Goal: Task Accomplishment & Management: Use online tool/utility

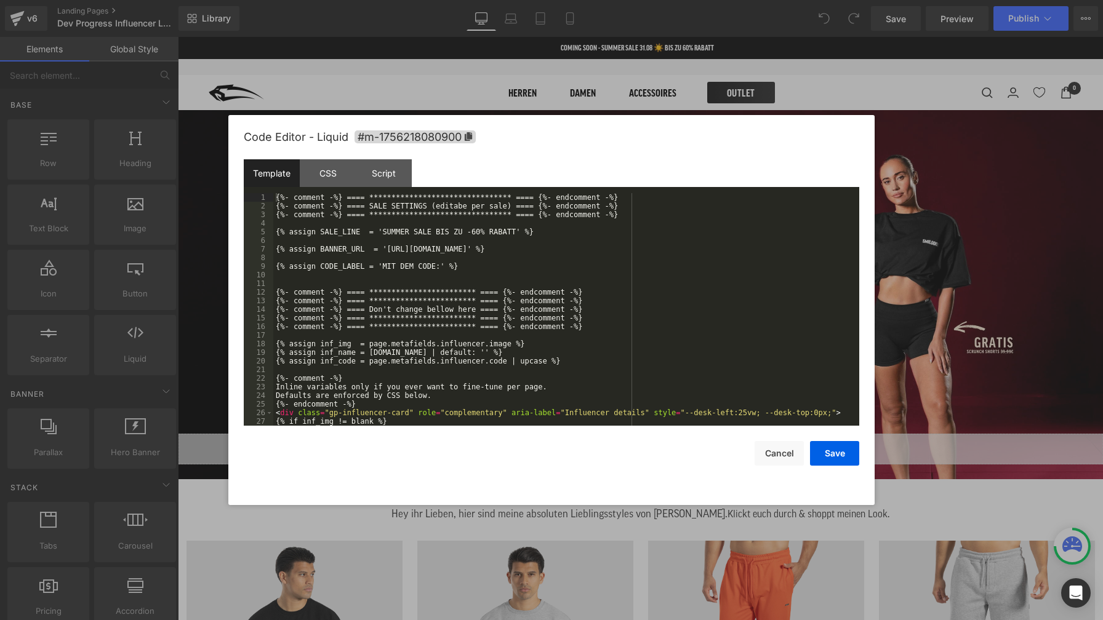
click at [623, 0] on div "You are previewing how the will restyle your page. You can not edit Elements in…" at bounding box center [551, 0] width 1103 height 0
drag, startPoint x: 322, startPoint y: 233, endPoint x: 357, endPoint y: 236, distance: 35.9
drag, startPoint x: 381, startPoint y: 232, endPoint x: 517, endPoint y: 233, distance: 136.0
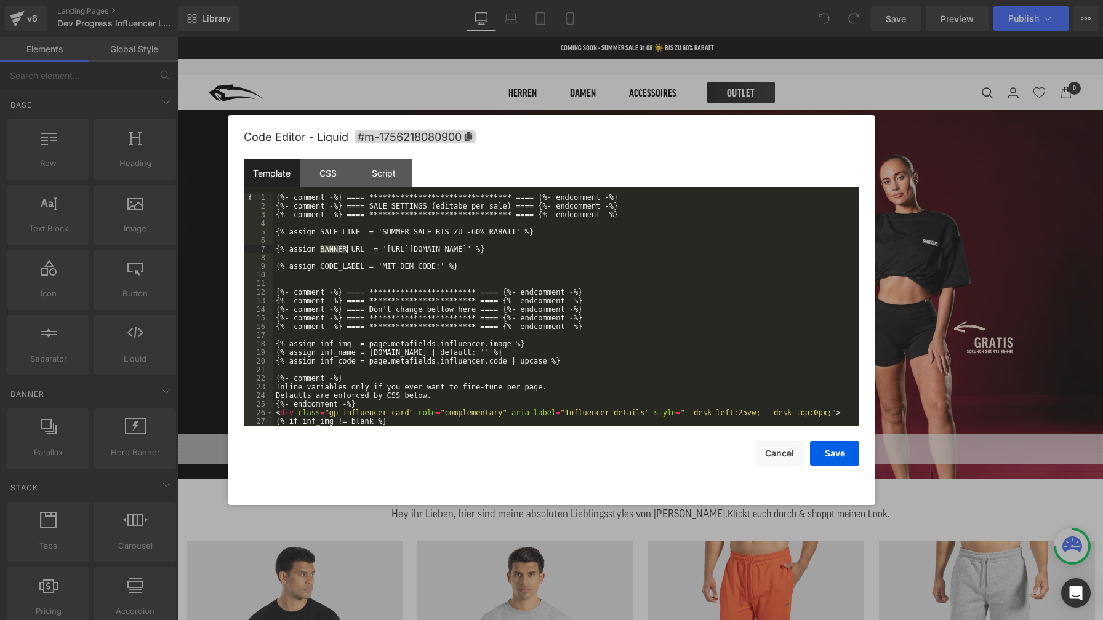
drag, startPoint x: 320, startPoint y: 249, endPoint x: 354, endPoint y: 250, distance: 34.5
drag, startPoint x: 385, startPoint y: 247, endPoint x: 728, endPoint y: 250, distance: 344.0
drag, startPoint x: 398, startPoint y: 268, endPoint x: 442, endPoint y: 268, distance: 43.7
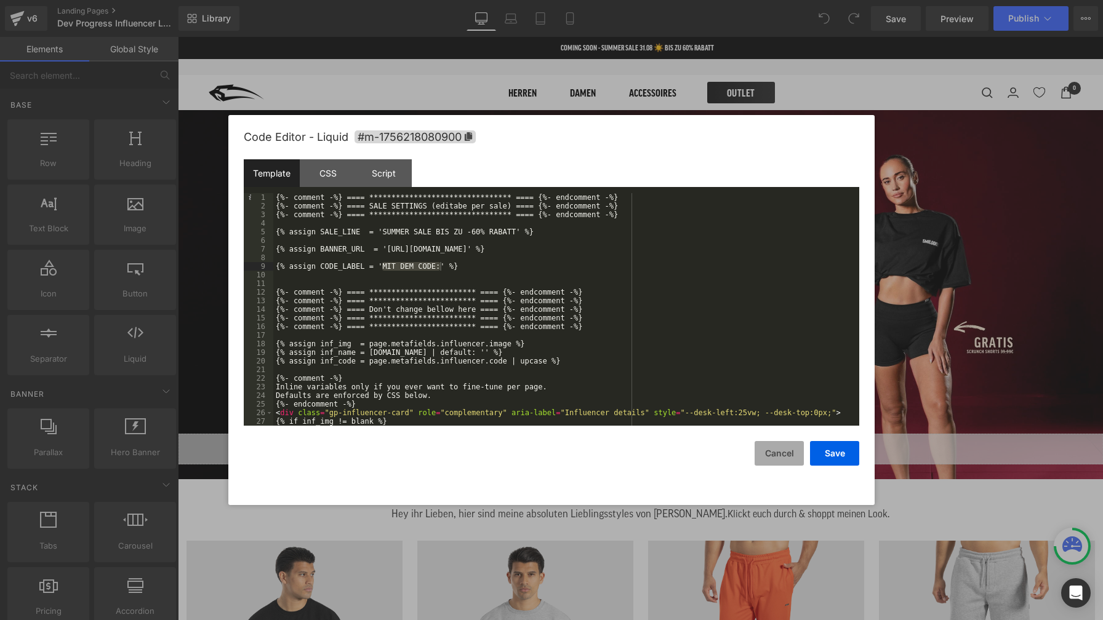
click at [766, 460] on button "Cancel" at bounding box center [778, 453] width 49 height 25
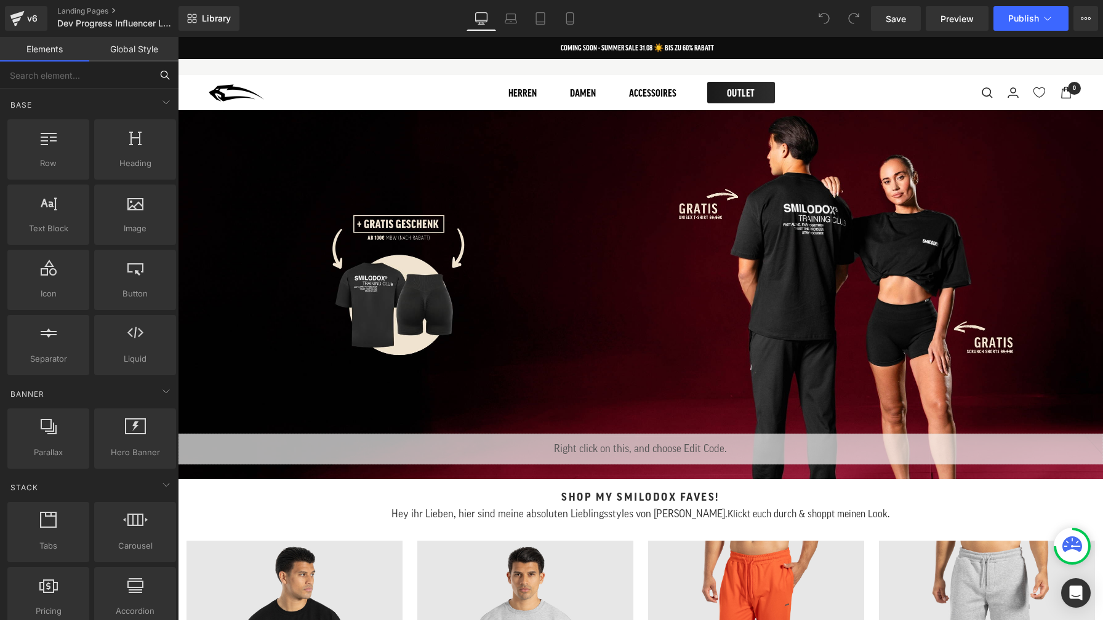
click at [113, 76] on input "text" at bounding box center [75, 75] width 151 height 27
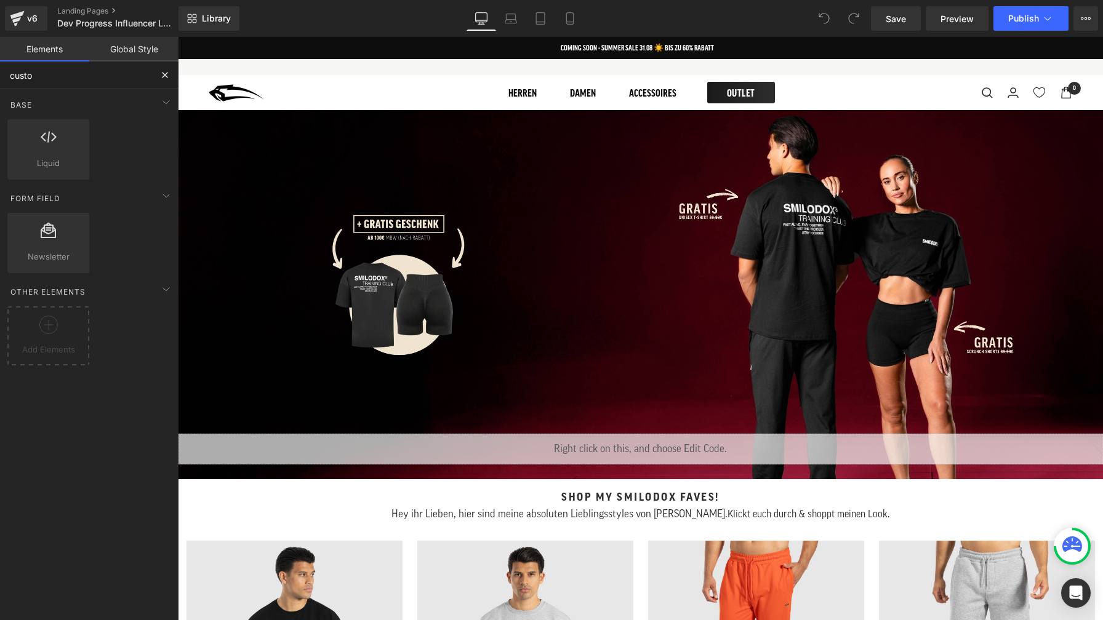
type input "custom"
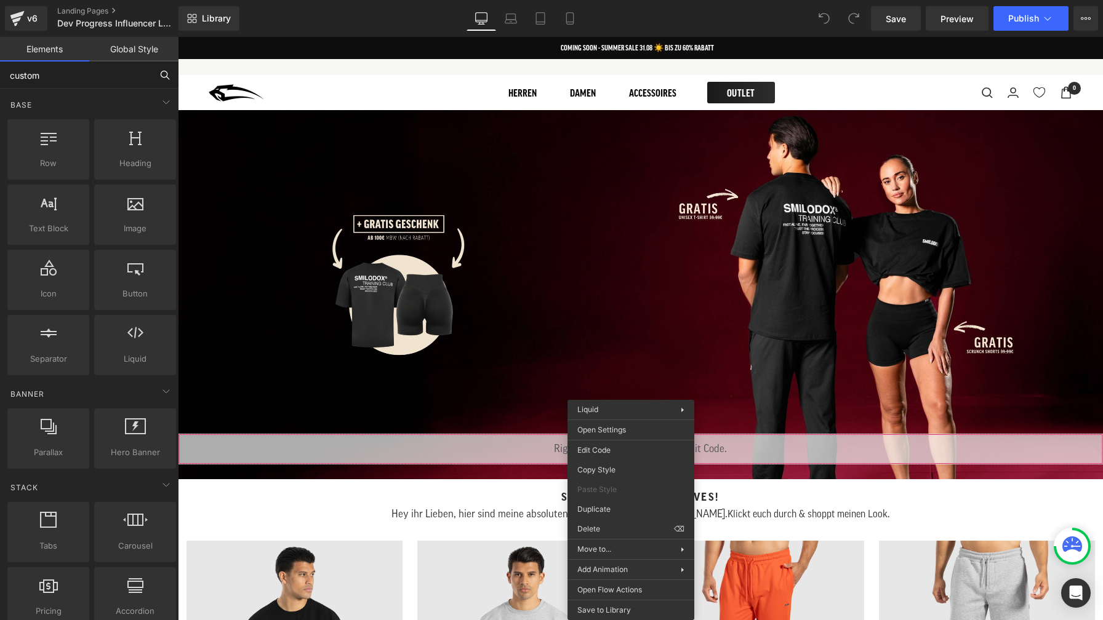
click at [105, 78] on input "custom" at bounding box center [75, 75] width 151 height 27
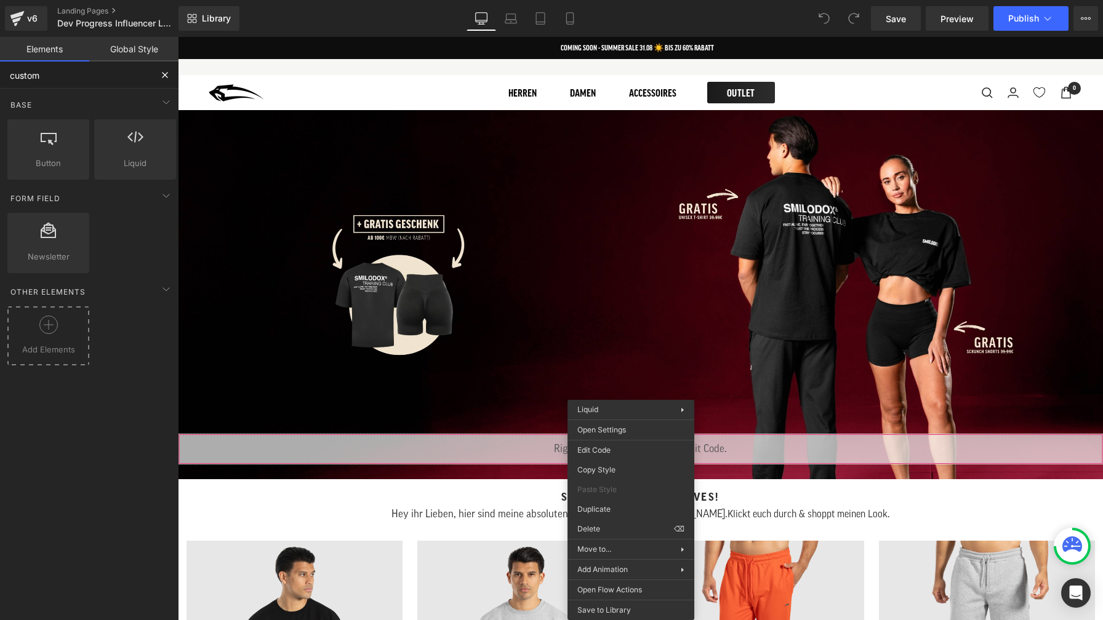
click at [50, 331] on icon at bounding box center [48, 325] width 18 height 18
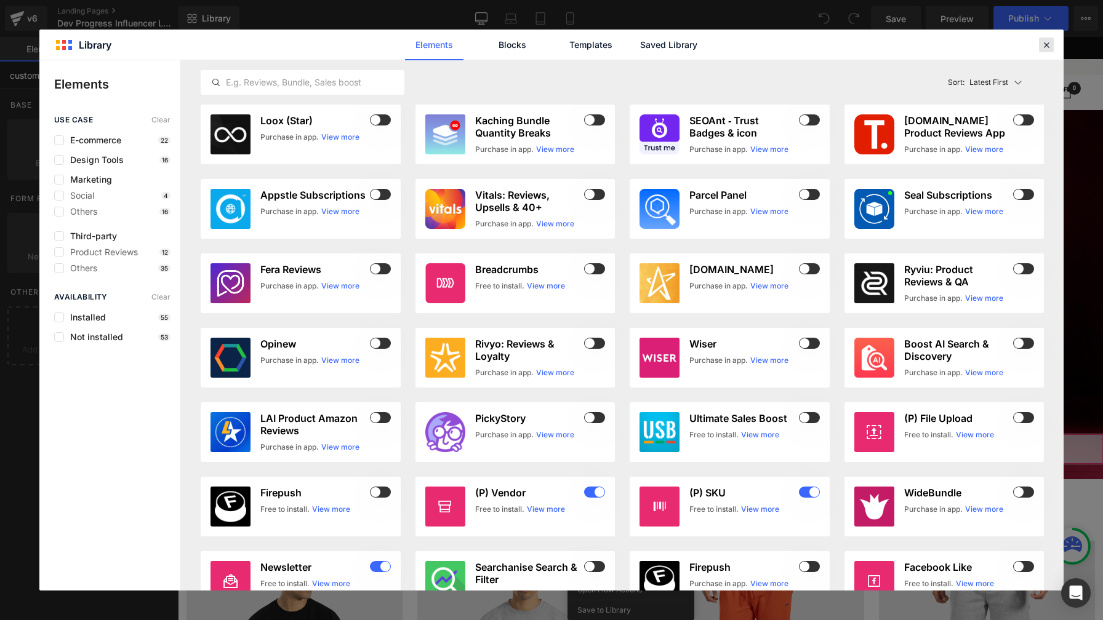
type input "custom"
click at [1043, 45] on icon at bounding box center [1045, 44] width 11 height 11
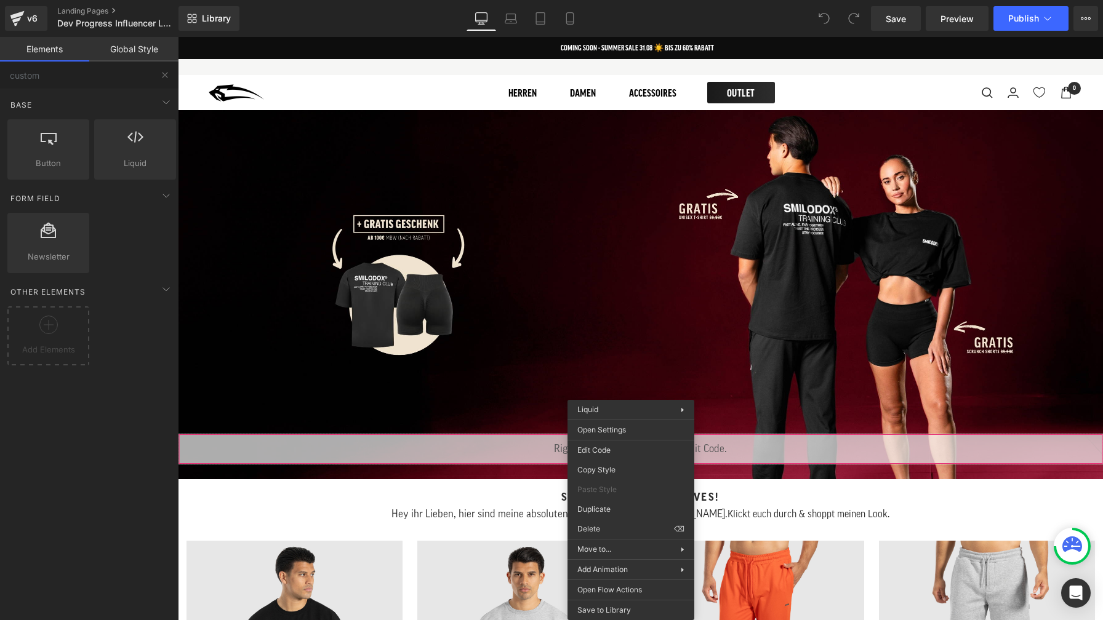
click at [105, 452] on div "Base Row rows, columns, layouts, div Heading headings, titles, h1,h2,h3,h4,h5,h…" at bounding box center [91, 386] width 183 height 594
click at [332, 100] on span "SMILODOX" at bounding box center [319, 92] width 221 height 17
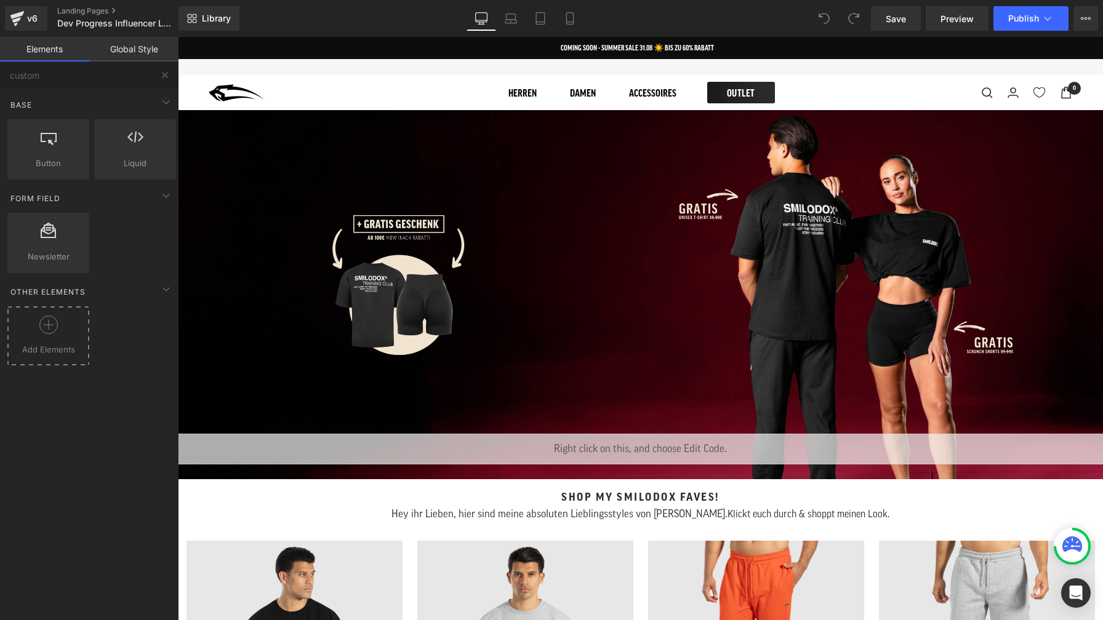
click at [45, 333] on circle at bounding box center [48, 325] width 18 height 18
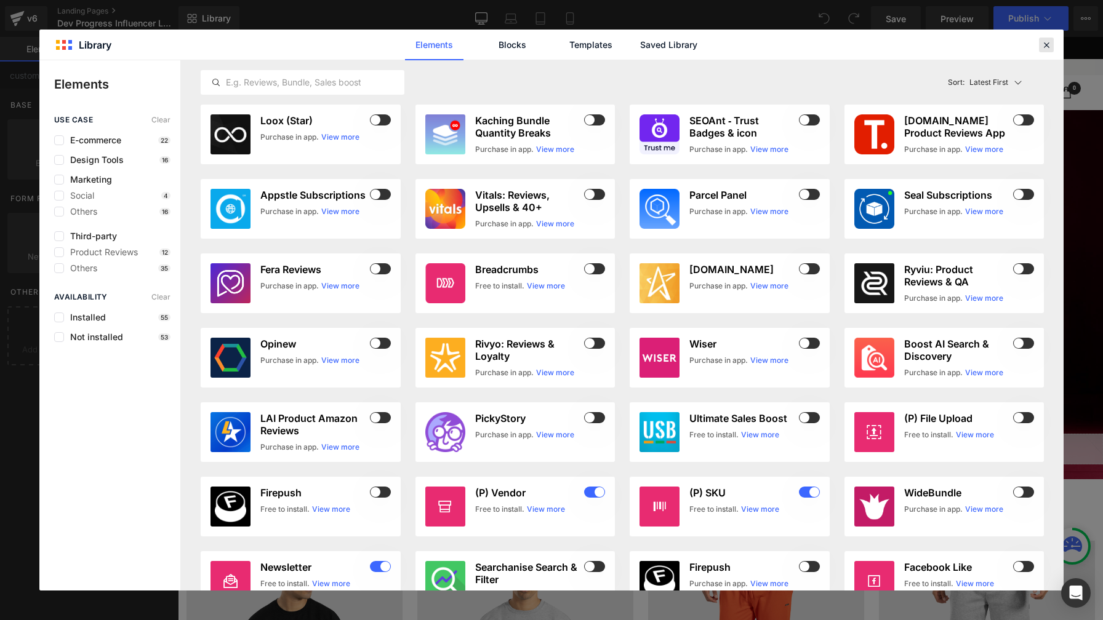
click at [1043, 42] on icon at bounding box center [1045, 44] width 11 height 11
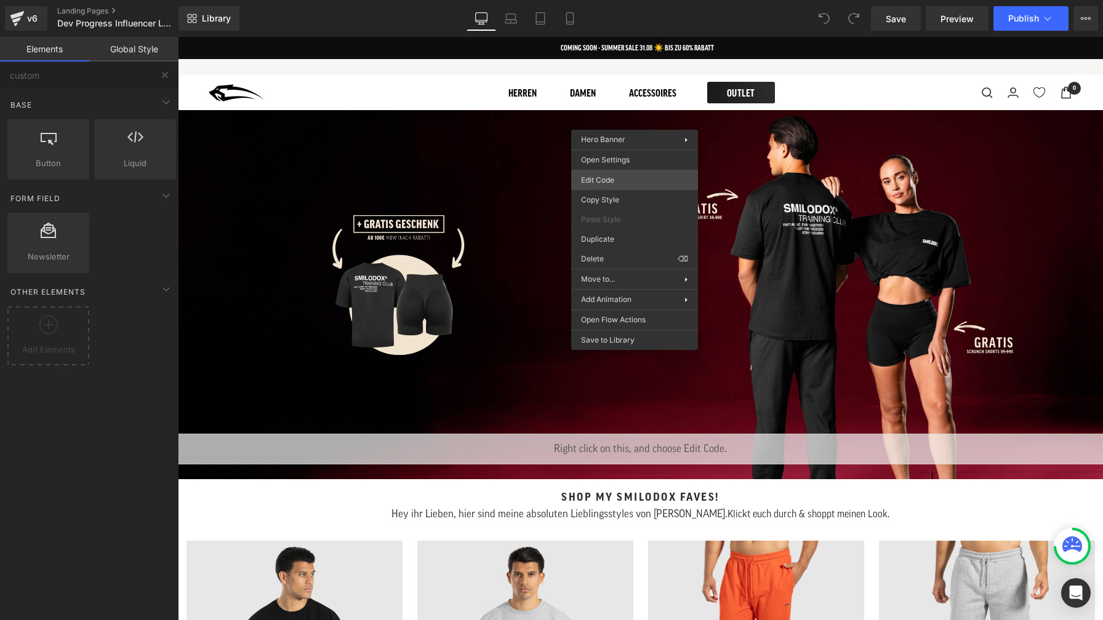
click at [629, 0] on div "You are previewing how the will restyle your page. You can not edit Elements in…" at bounding box center [551, 0] width 1103 height 0
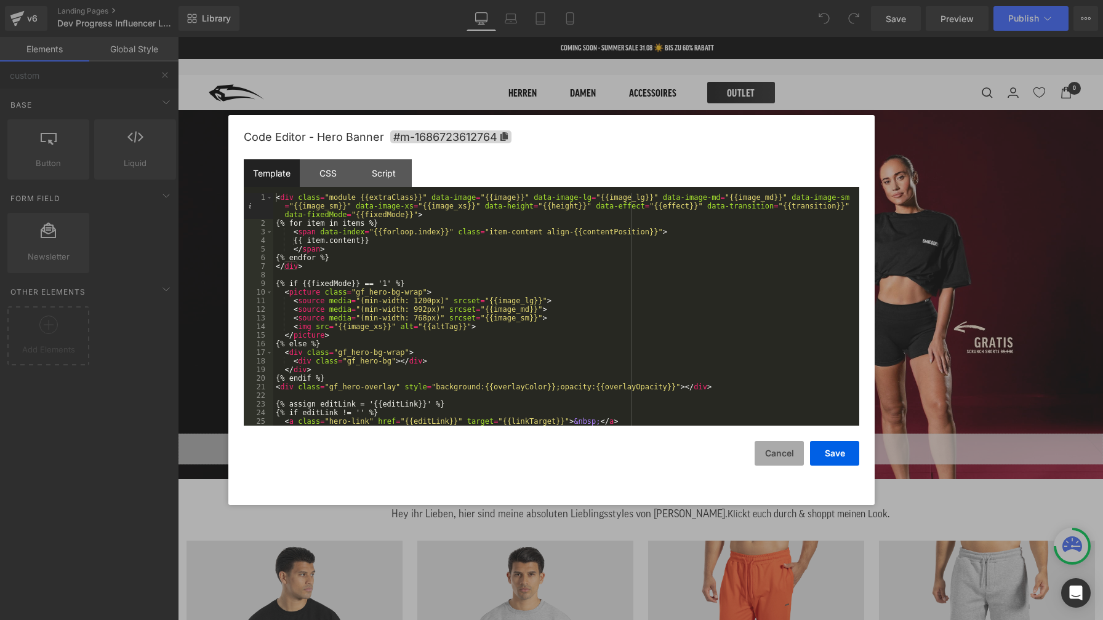
click at [787, 458] on button "Cancel" at bounding box center [778, 453] width 49 height 25
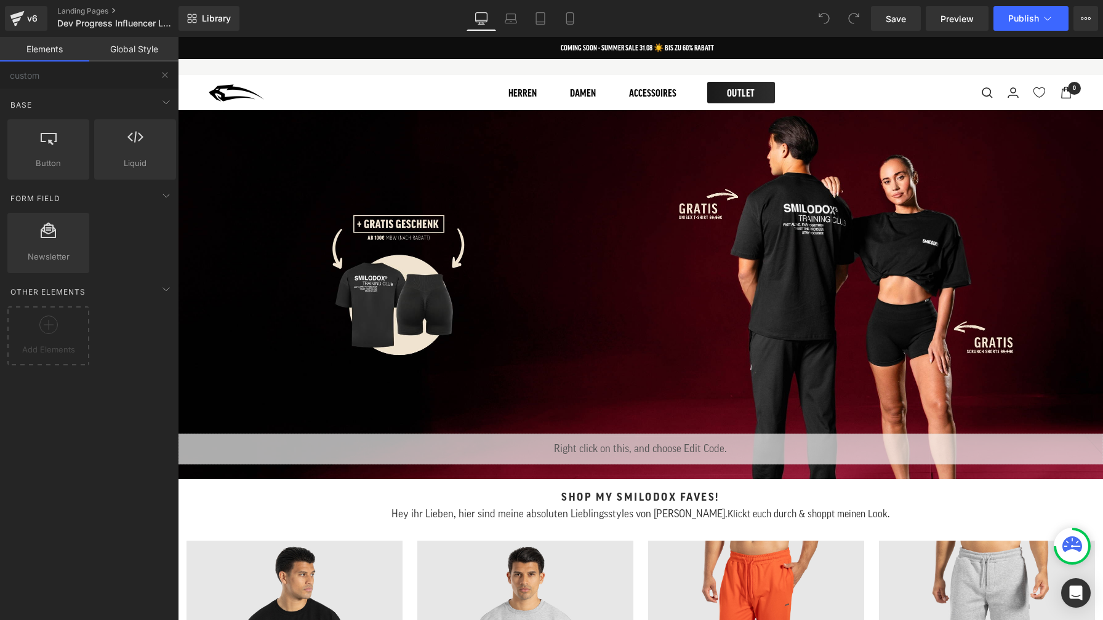
click at [427, 74] on div at bounding box center [640, 67] width 925 height 16
